Goal: Communication & Community: Ask a question

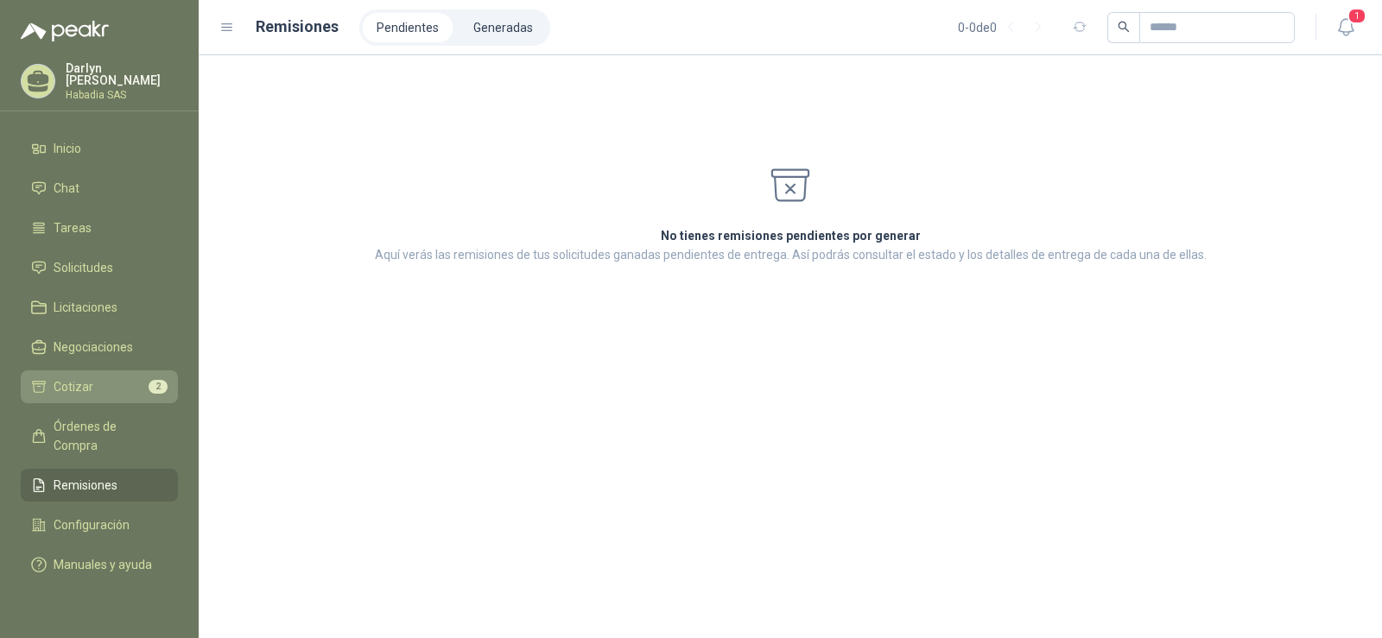
click at [82, 370] on link "Cotizar 2" at bounding box center [99, 386] width 157 height 33
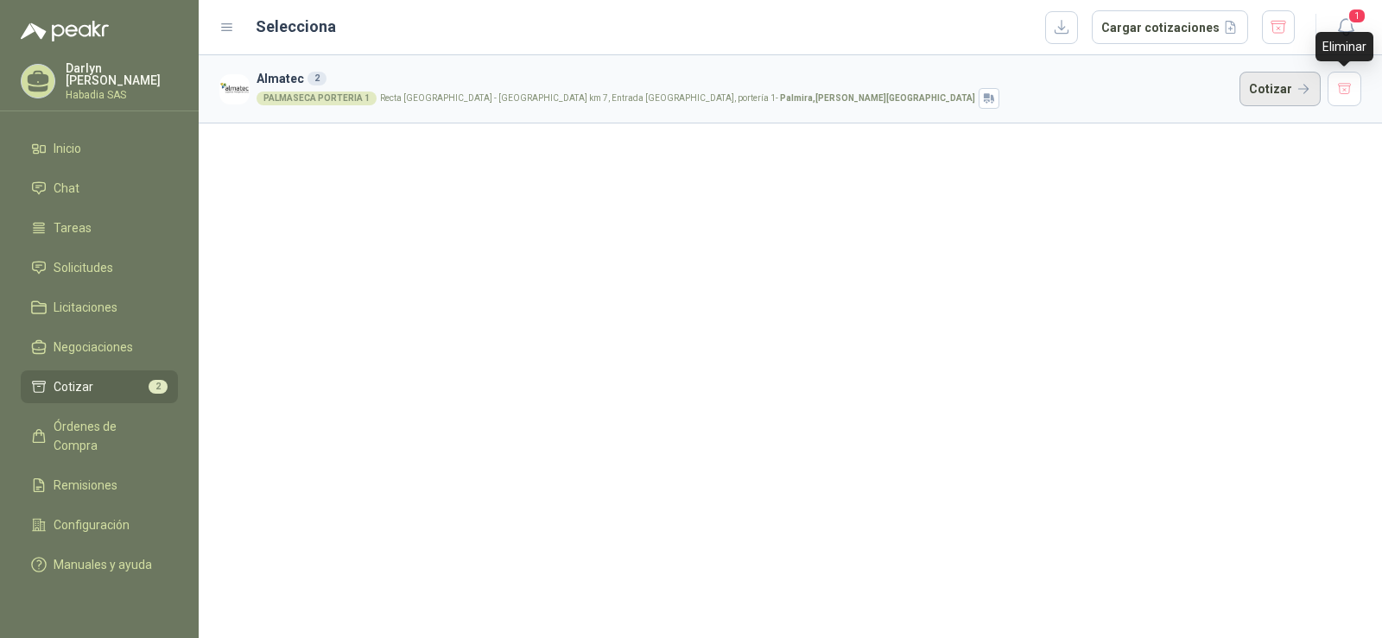
click at [1294, 92] on button "Cotizar" at bounding box center [1279, 89] width 81 height 35
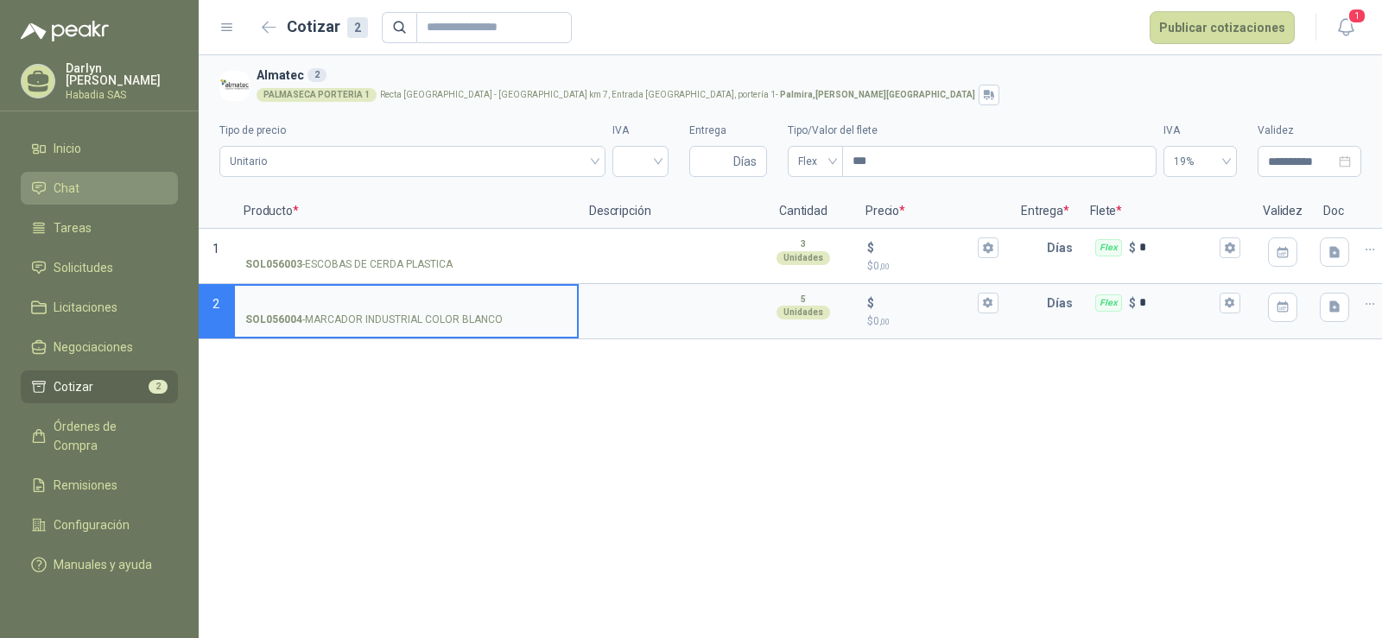
click at [69, 179] on span "Chat" at bounding box center [67, 188] width 26 height 19
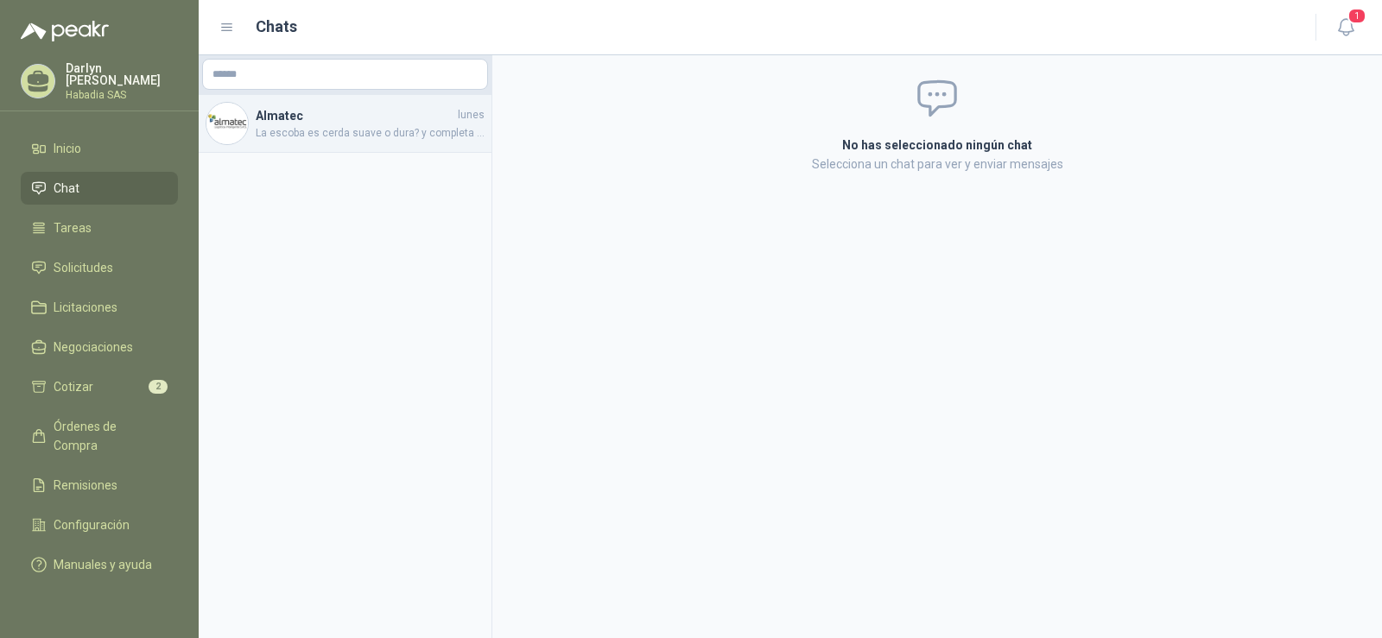
click at [330, 127] on span "La escoba es cerda suave o dura? y completa o solo el repuesto?" at bounding box center [370, 133] width 229 height 16
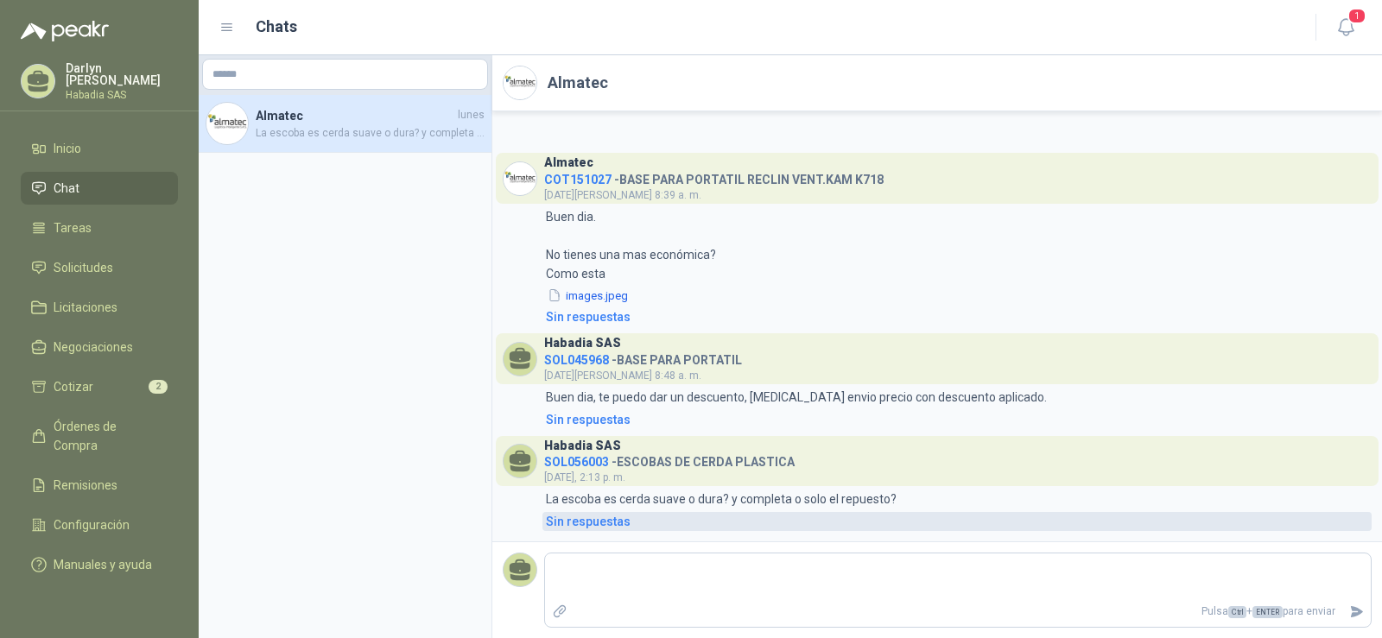
click at [588, 517] on div "Sin respuestas" at bounding box center [588, 521] width 85 height 19
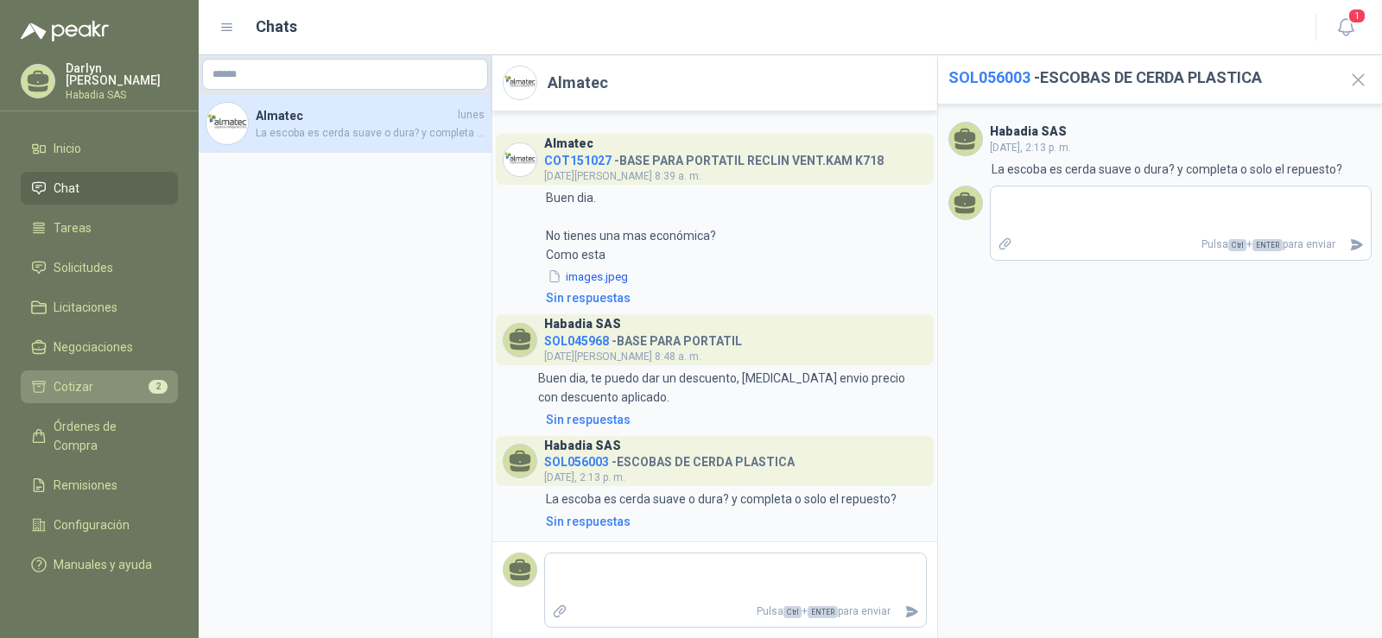
click at [111, 383] on li "Cotizar 2" at bounding box center [99, 386] width 136 height 19
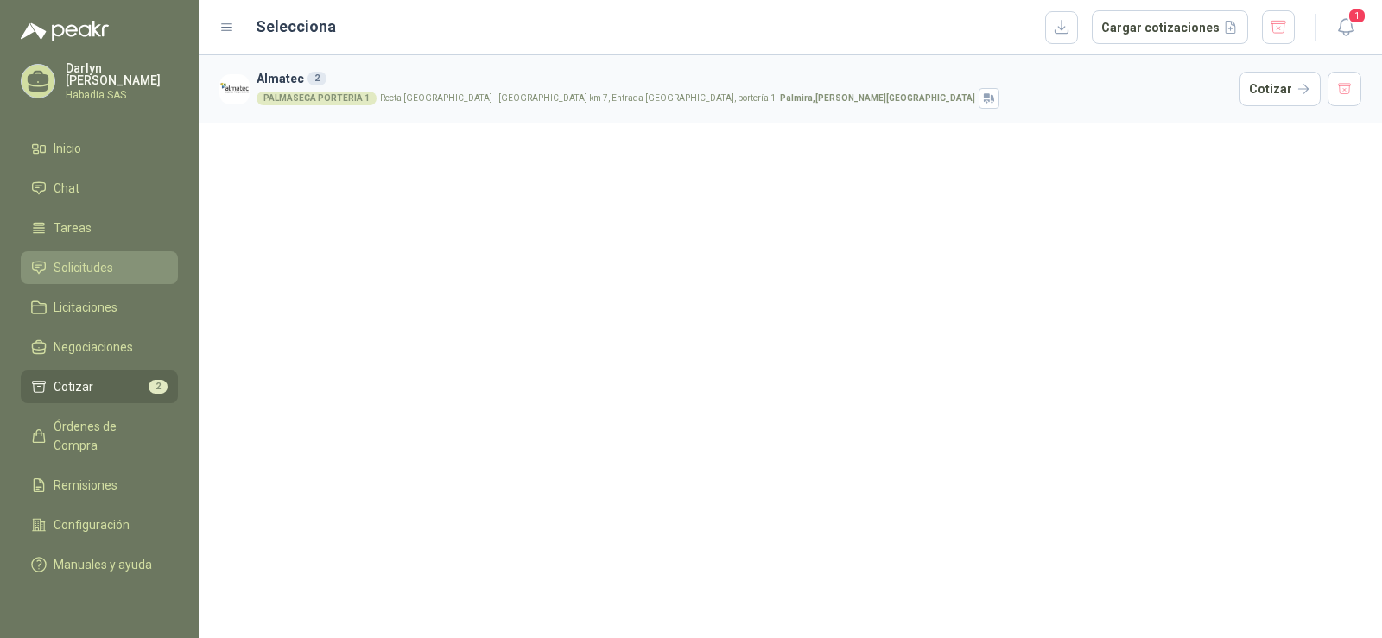
click at [76, 258] on span "Solicitudes" at bounding box center [84, 267] width 60 height 19
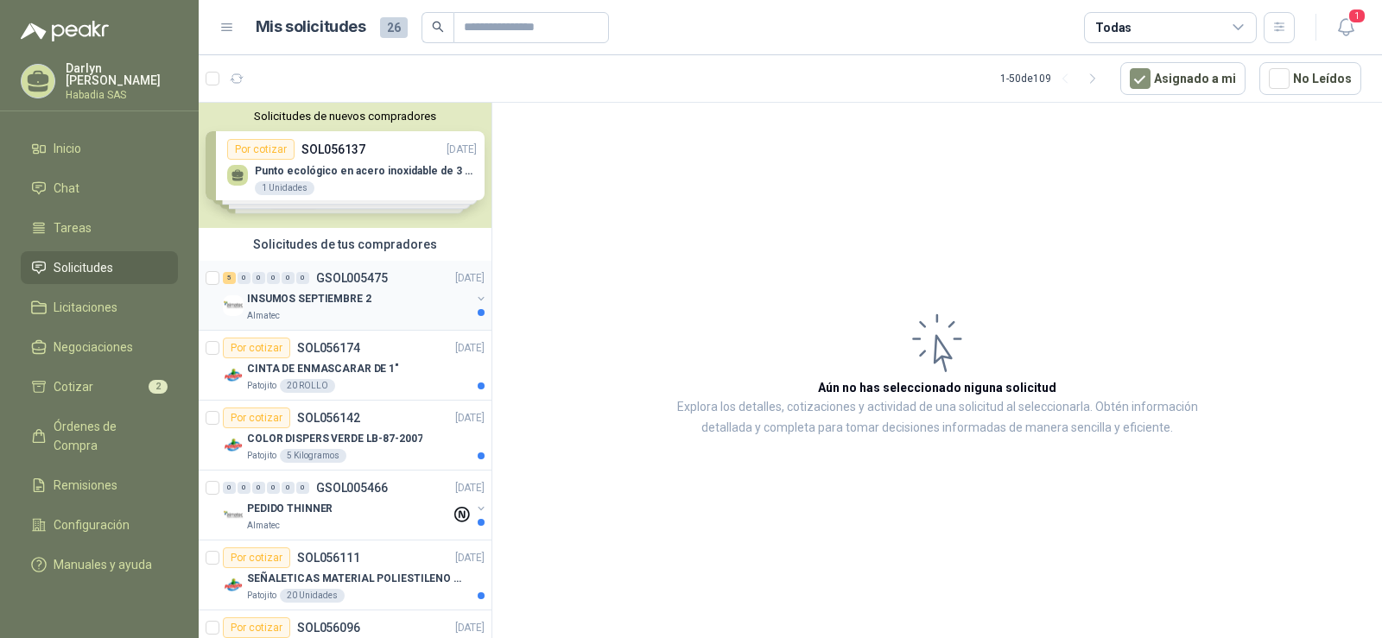
click at [353, 311] on div "Almatec" at bounding box center [359, 316] width 224 height 14
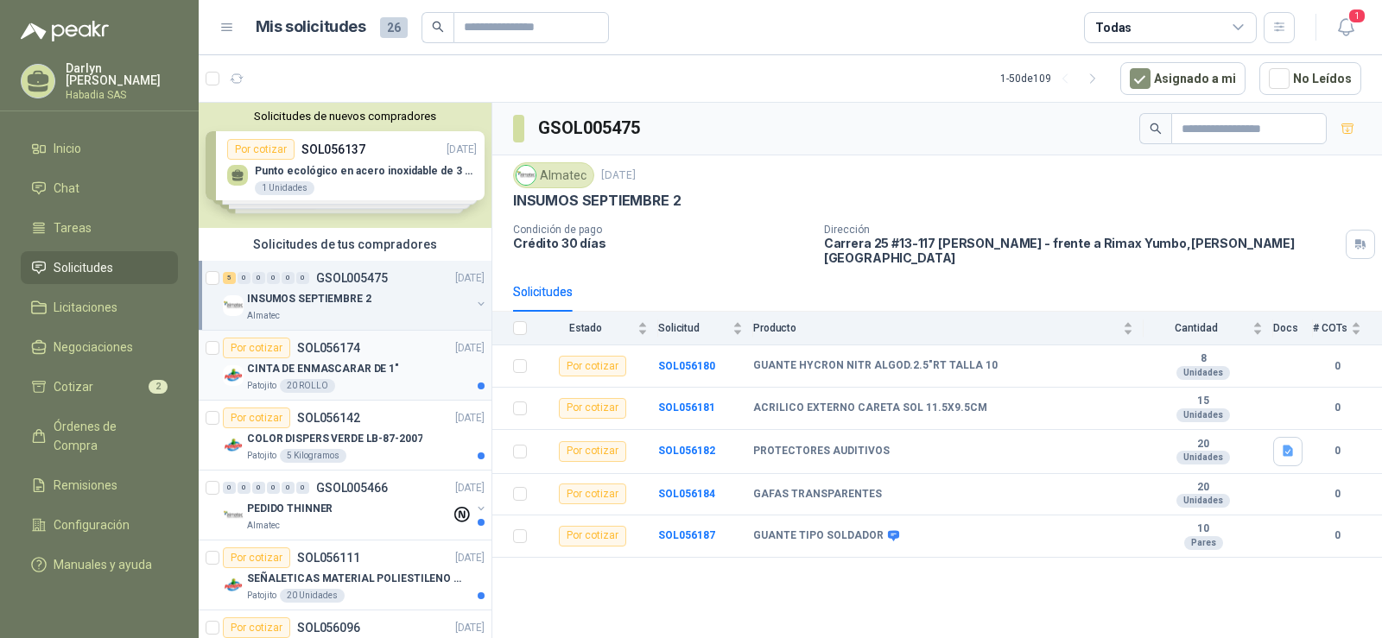
click at [383, 374] on p "CINTA DE ENMASCARAR DE 1"" at bounding box center [323, 369] width 152 height 16
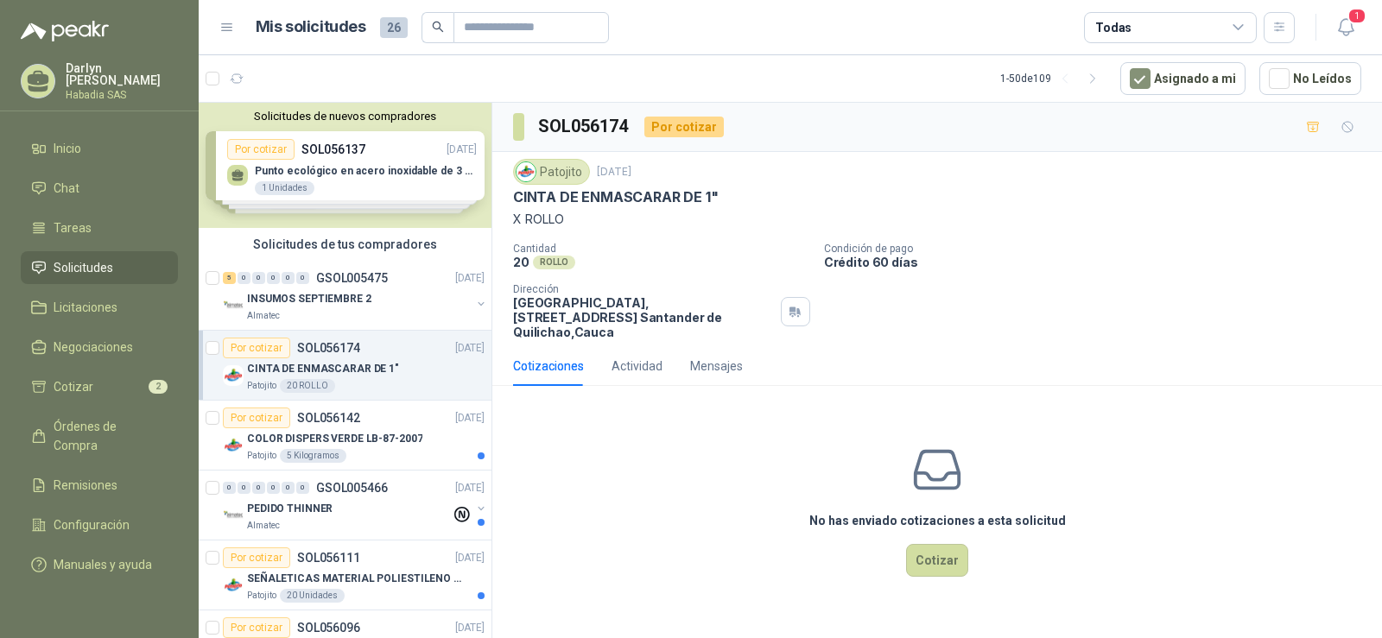
click at [648, 438] on div "No has enviado cotizaciones a esta solicitud Cotizar" at bounding box center [936, 510] width 889 height 220
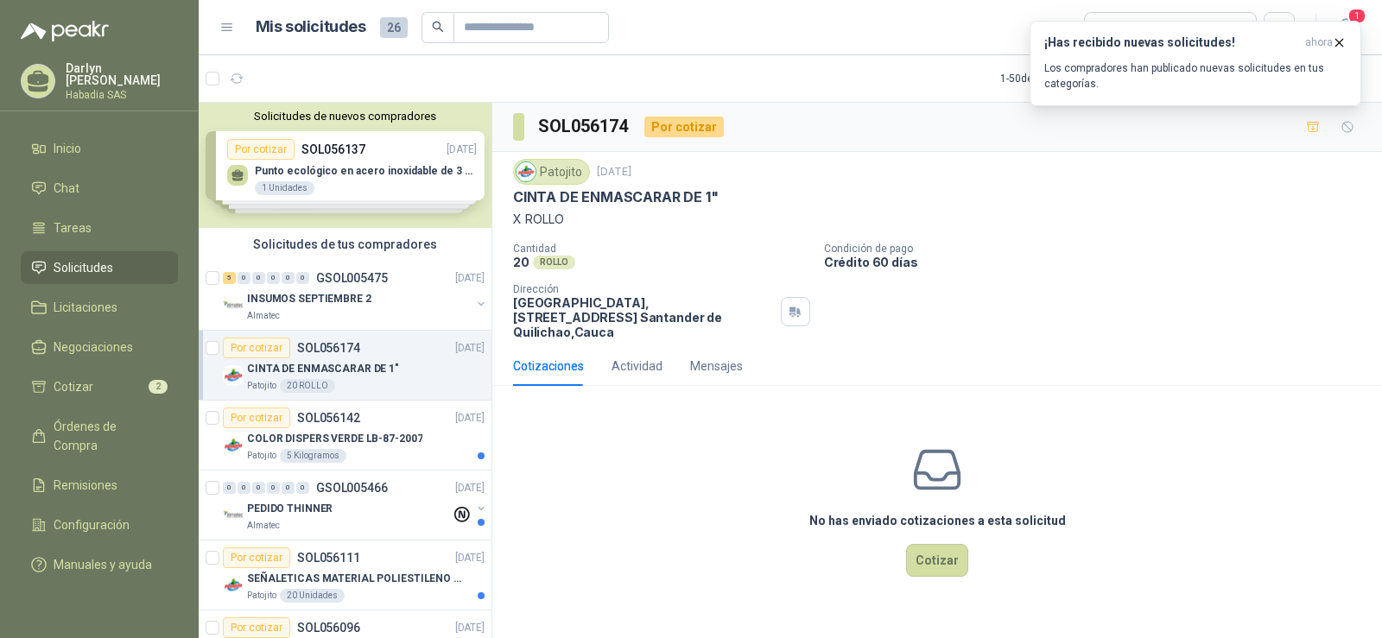
drag, startPoint x: 611, startPoint y: 434, endPoint x: 484, endPoint y: 104, distance: 353.5
click at [611, 411] on div "No has enviado cotizaciones a esta solicitud Cotizar" at bounding box center [936, 510] width 889 height 220
